Goal: Transaction & Acquisition: Purchase product/service

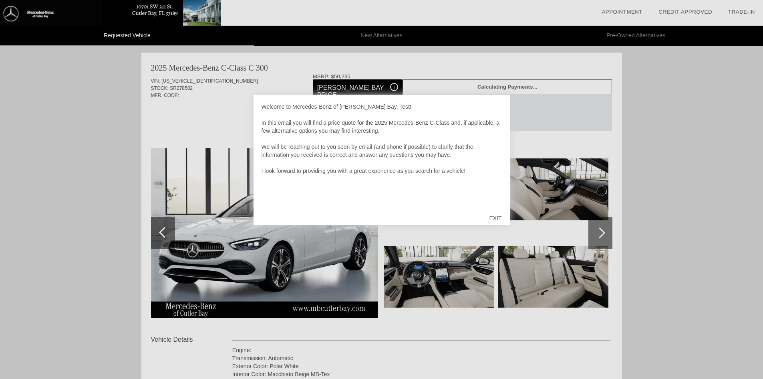
click at [500, 213] on div "EXIT" at bounding box center [495, 218] width 28 height 24
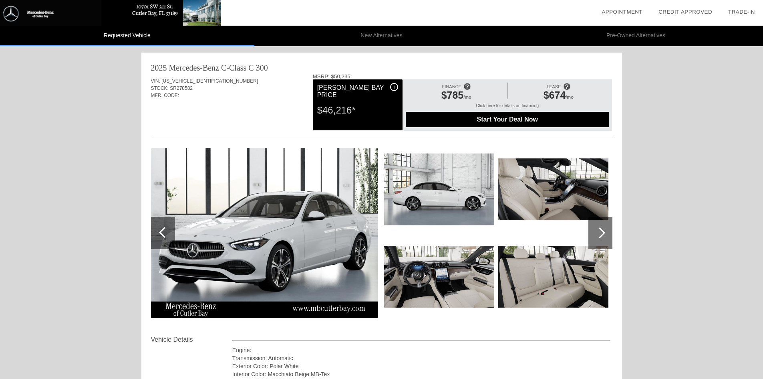
click at [392, 86] on div "i" at bounding box center [394, 87] width 8 height 8
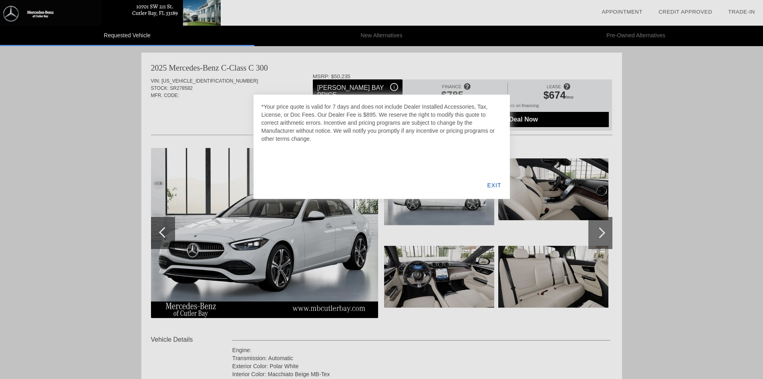
click at [491, 187] on div "EXIT" at bounding box center [494, 184] width 31 height 27
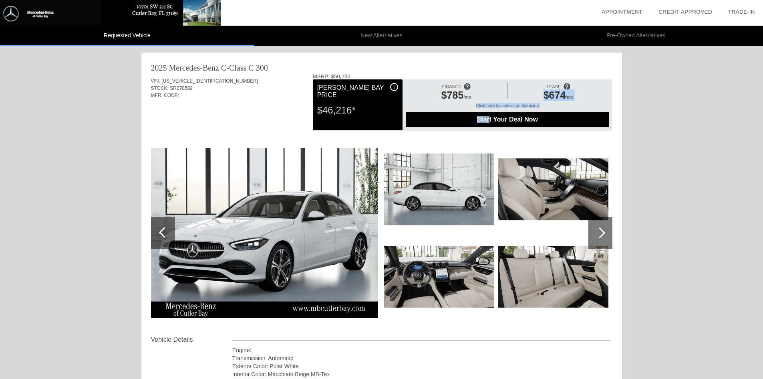
drag, startPoint x: 490, startPoint y: 120, endPoint x: 544, endPoint y: 98, distance: 58.4
click at [544, 98] on div "FINANCE $785 /mo LEASE $674 /mo Click here for details on financing Start Your …" at bounding box center [508, 104] width 210 height 51
click at [492, 121] on span "Start Your Deal Now" at bounding box center [507, 119] width 183 height 7
click at [509, 120] on span "Start Your Deal Now" at bounding box center [507, 119] width 183 height 7
